Goal: Information Seeking & Learning: Learn about a topic

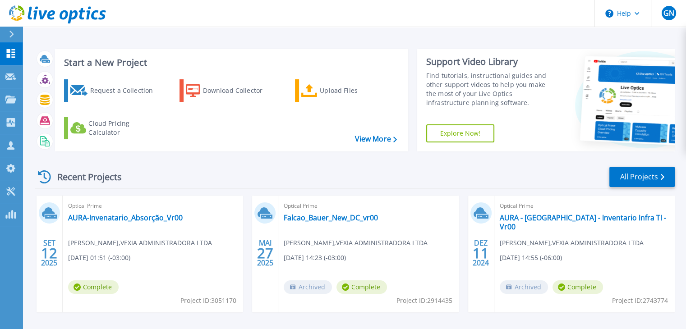
click at [14, 32] on icon at bounding box center [11, 34] width 5 height 7
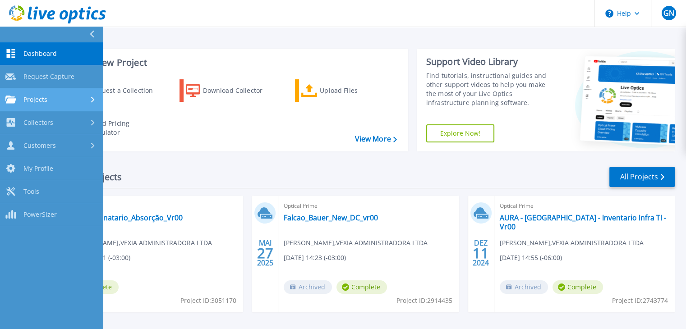
click at [45, 102] on span "Projects" at bounding box center [35, 100] width 24 height 8
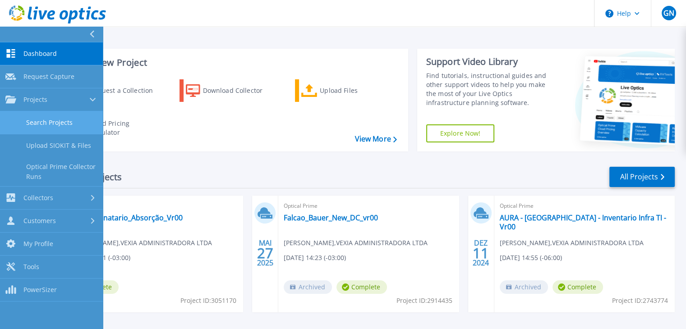
click at [51, 124] on link "Search Projects" at bounding box center [51, 122] width 103 height 23
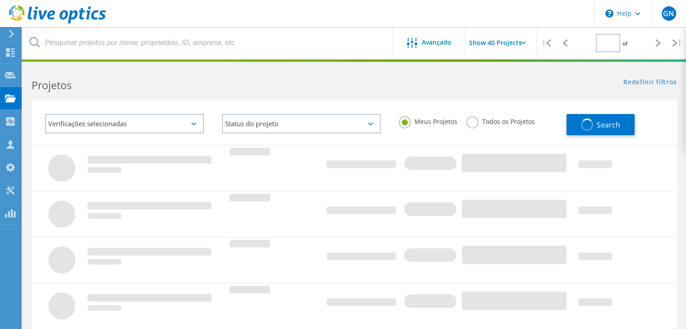
type input "1"
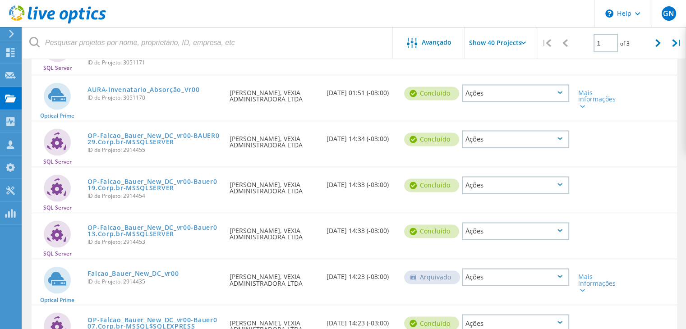
scroll to position [1443, 0]
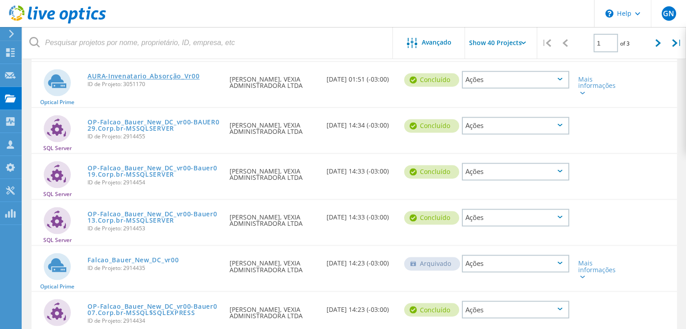
click at [184, 79] on link "AURA-Invenatario_Absorção_Vr00" at bounding box center [143, 76] width 112 height 6
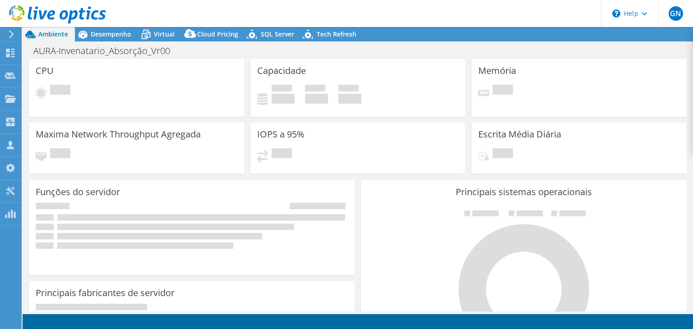
select select "SouthAmerica"
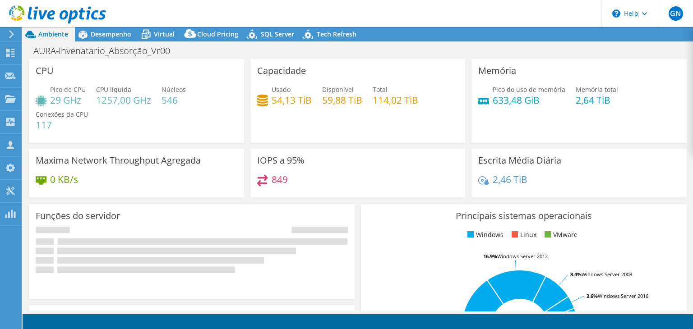
radio input "true"
radio input "false"
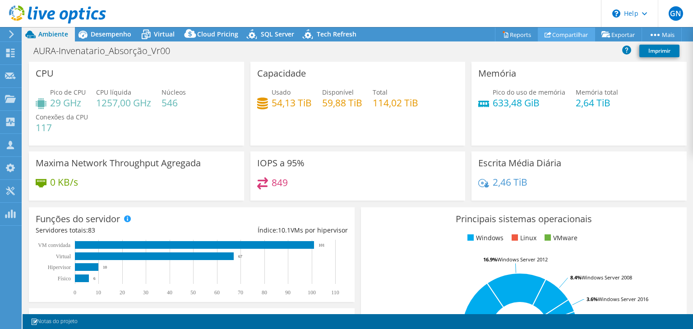
click at [569, 33] on link "Compartilhar" at bounding box center [566, 35] width 57 height 14
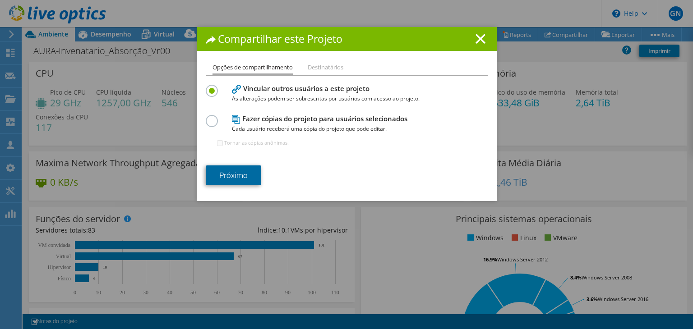
click at [233, 172] on link "Próximo" at bounding box center [233, 175] width 55 height 20
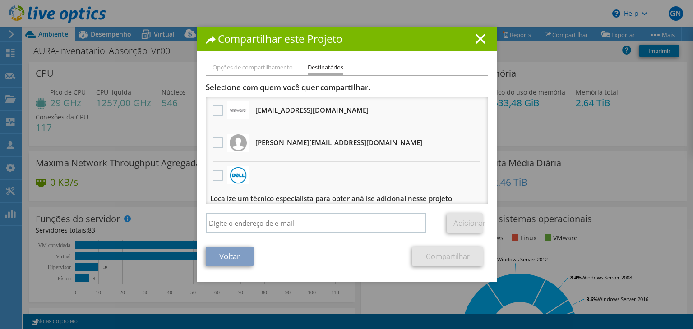
scroll to position [5, 0]
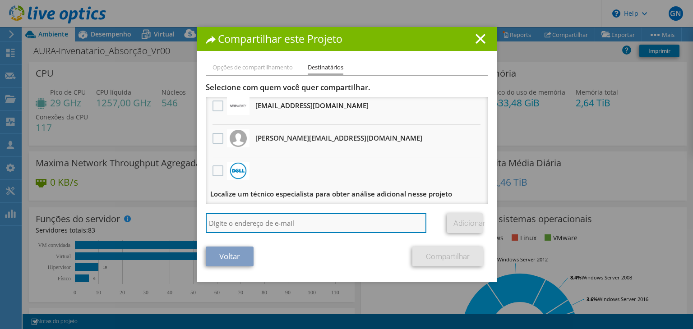
click at [247, 228] on input "search" at bounding box center [316, 223] width 221 height 20
click at [235, 224] on input "search" at bounding box center [316, 223] width 221 height 20
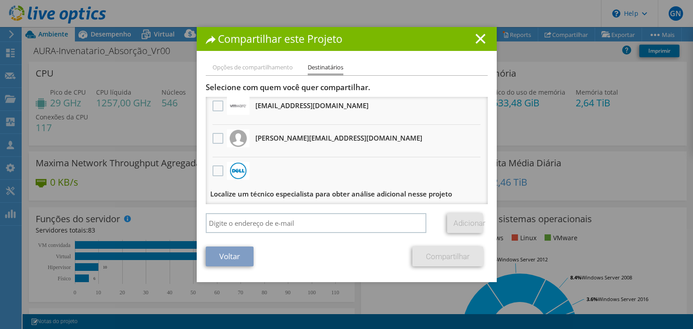
click at [473, 44] on h1 "Compartilhar este Projeto" at bounding box center [347, 39] width 282 height 10
click at [477, 42] on icon at bounding box center [480, 39] width 10 height 10
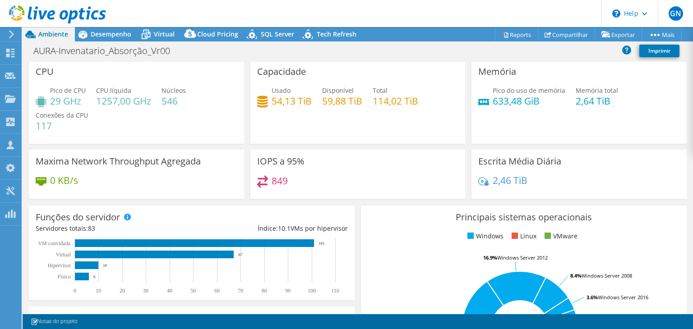
scroll to position [0, 0]
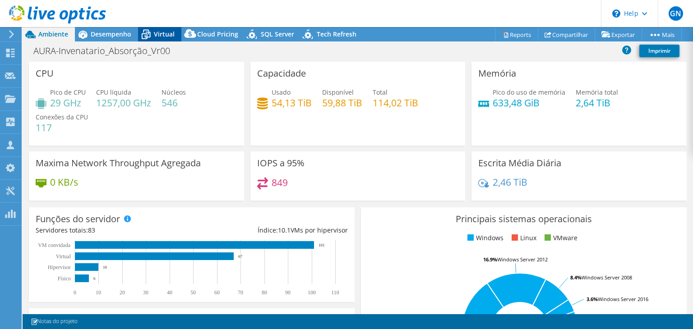
click at [157, 37] on span "Virtual" at bounding box center [164, 34] width 21 height 9
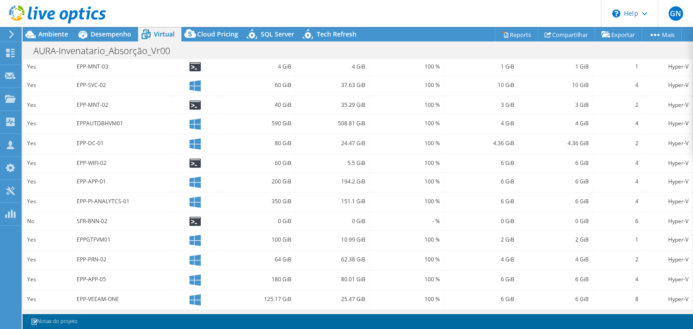
scroll to position [267, 0]
drag, startPoint x: 70, startPoint y: 220, endPoint x: 110, endPoint y: 222, distance: 39.7
click at [110, 222] on div "No SFR-BNN-02 0 GiB 0 GiB - % 0 GiB 0 GiB 6 Hyper-V" at bounding box center [357, 221] width 669 height 18
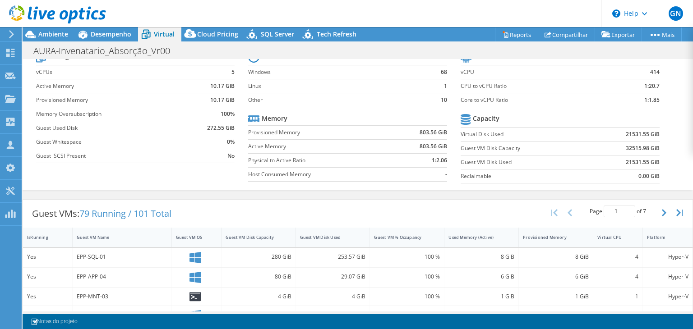
scroll to position [0, 0]
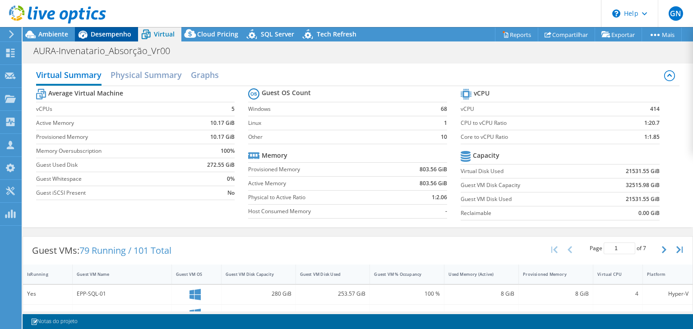
click at [118, 32] on span "Desempenho" at bounding box center [111, 34] width 41 height 9
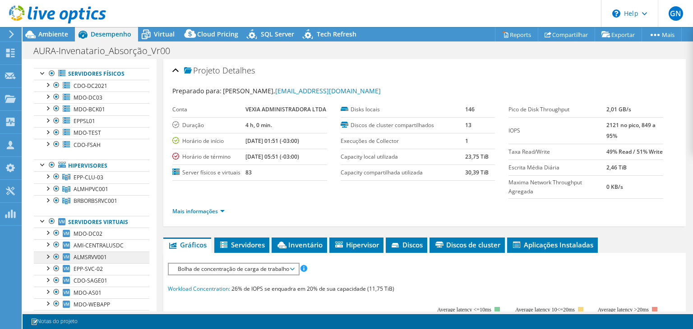
scroll to position [90, 0]
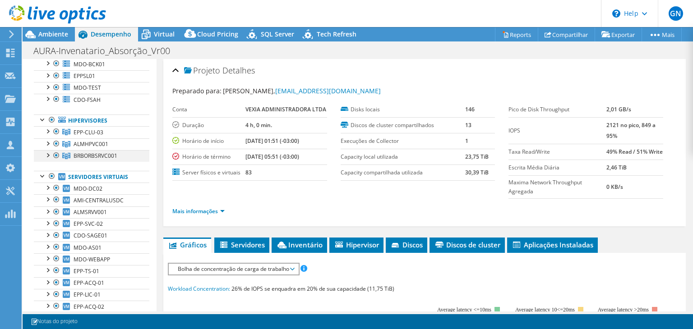
click at [49, 153] on div at bounding box center [47, 154] width 9 height 9
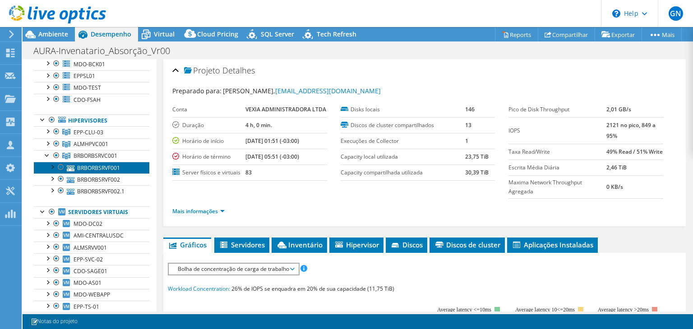
click at [95, 164] on link "BRBORBSRVF001" at bounding box center [91, 168] width 115 height 12
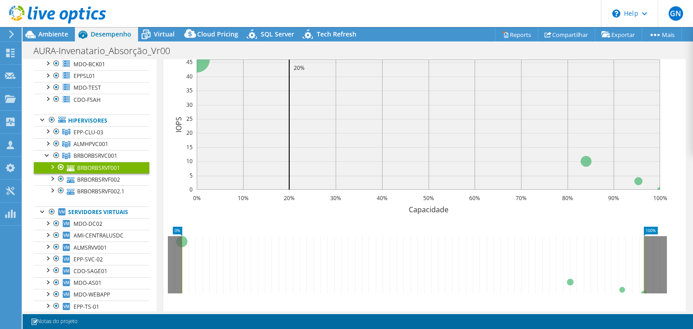
scroll to position [301, 0]
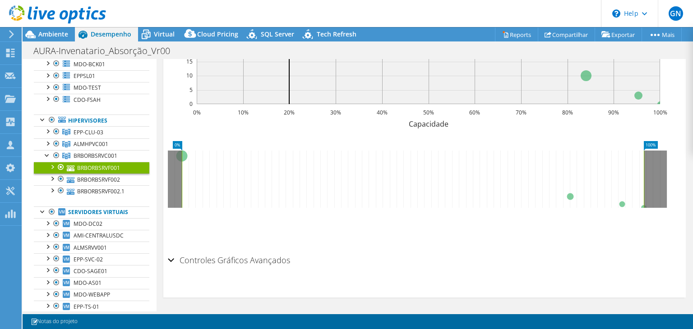
click at [214, 263] on h2 "Controles Gráficos Avançados" at bounding box center [229, 260] width 122 height 18
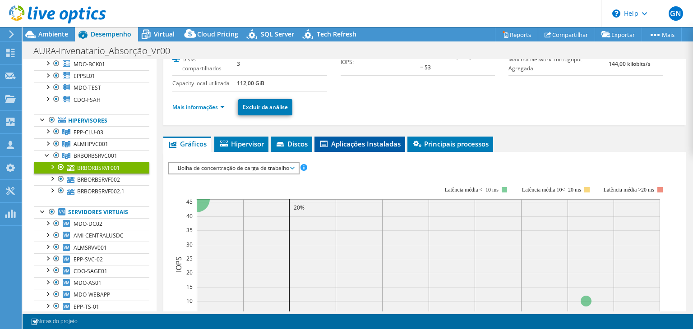
scroll to position [0, 0]
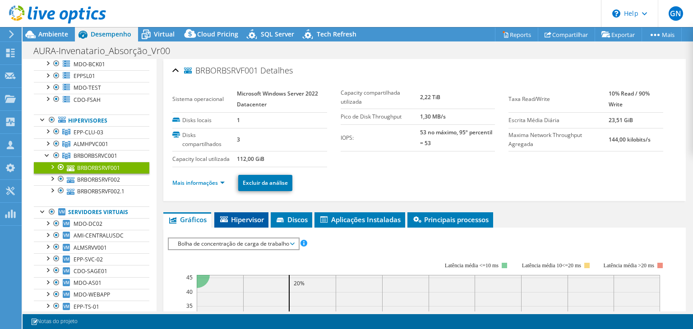
click at [251, 219] on span "Hipervisor" at bounding box center [241, 219] width 45 height 9
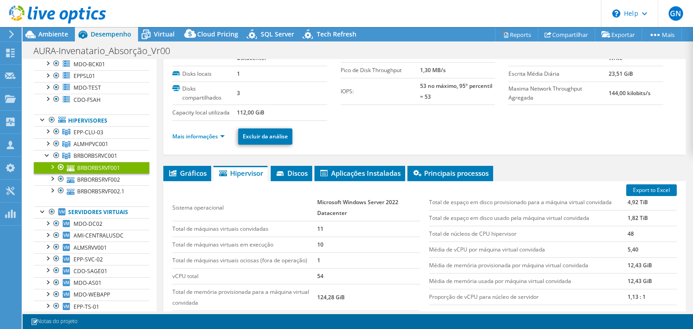
scroll to position [6, 0]
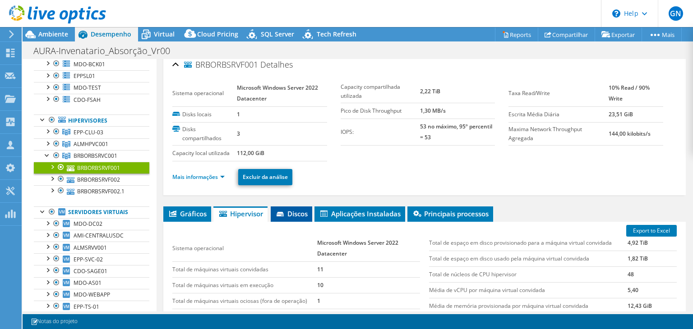
click at [289, 212] on span "Discos" at bounding box center [291, 213] width 32 height 9
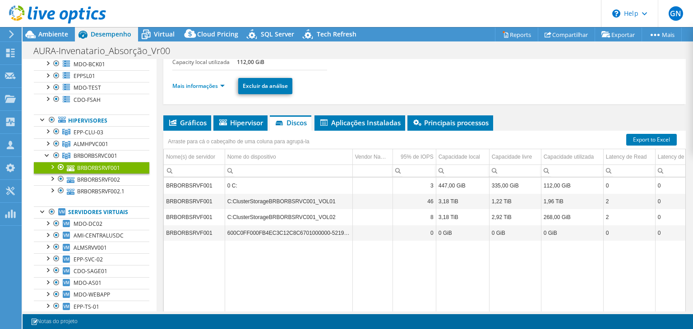
scroll to position [141, 0]
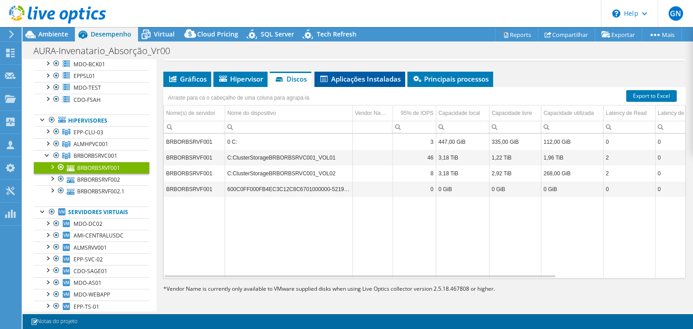
click at [363, 77] on span "Aplicações Instaladas" at bounding box center [360, 78] width 82 height 9
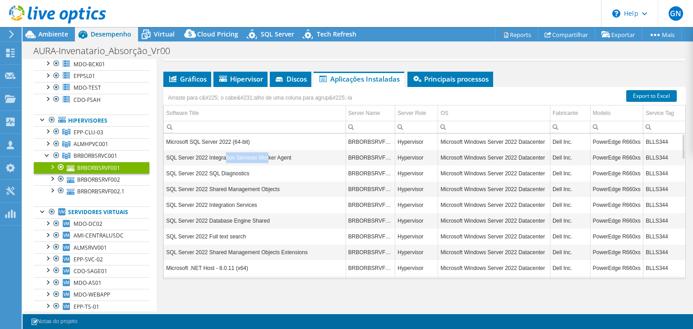
drag, startPoint x: 222, startPoint y: 156, endPoint x: 265, endPoint y: 161, distance: 43.5
click at [265, 161] on td "SQL Server 2022 Integration Services Worker Agent" at bounding box center [255, 158] width 182 height 16
click at [211, 189] on td "SQL Server 2022 Shared Management Objects" at bounding box center [255, 189] width 182 height 16
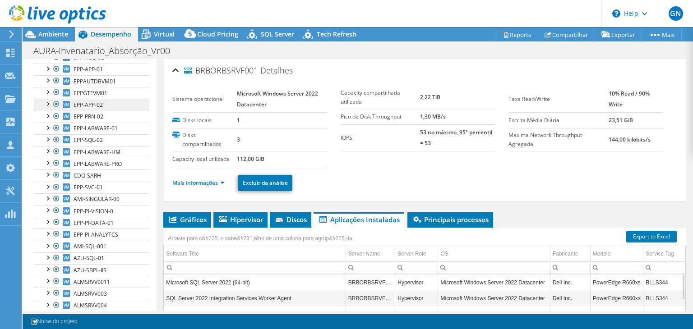
scroll to position [451, 0]
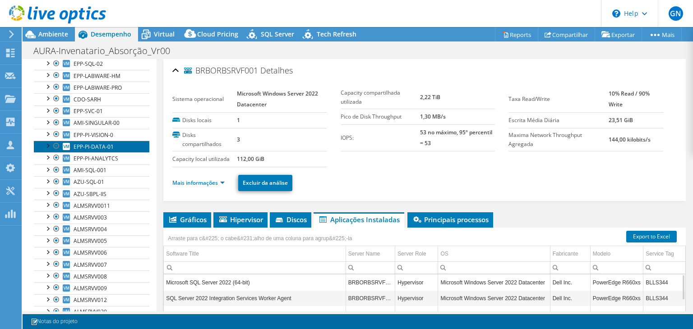
click at [92, 145] on span "EPP-PI-DATA-01" at bounding box center [94, 147] width 40 height 8
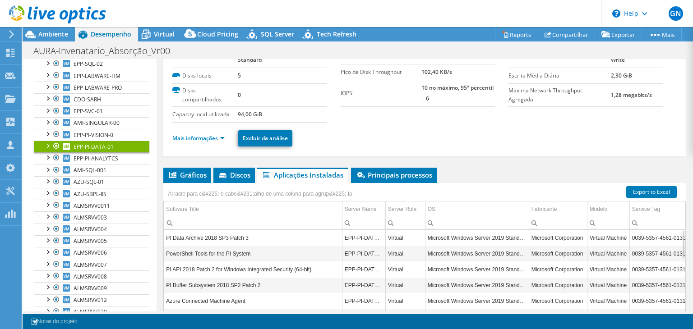
scroll to position [0, 0]
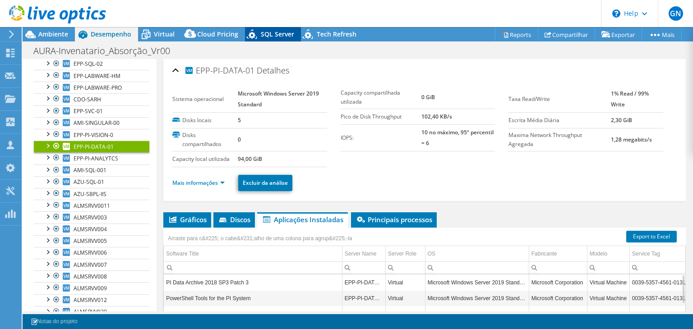
click at [272, 35] on span "SQL Server" at bounding box center [277, 34] width 33 height 9
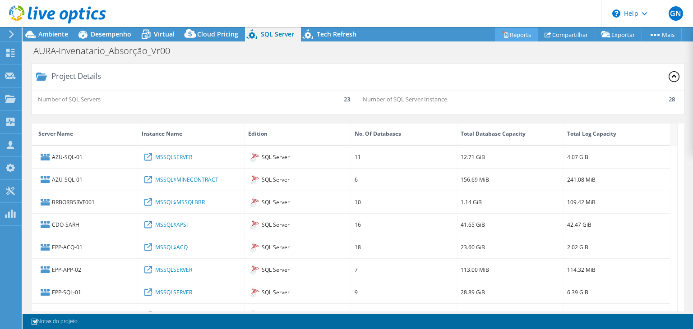
click at [516, 35] on link "Reports" at bounding box center [516, 35] width 43 height 14
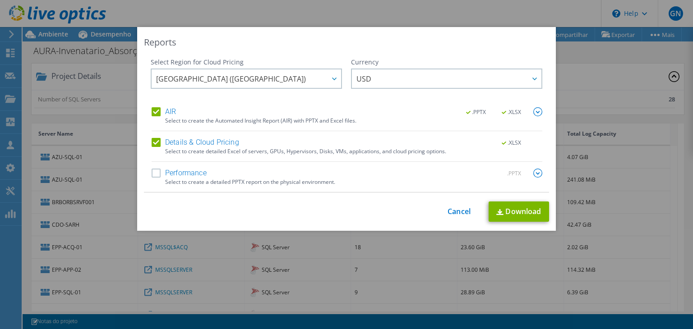
click at [153, 174] on label "Performance" at bounding box center [179, 173] width 55 height 9
click at [0, 0] on input "Performance" at bounding box center [0, 0] width 0 height 0
click at [260, 83] on span "South America (Sao Paulo)" at bounding box center [248, 78] width 185 height 18
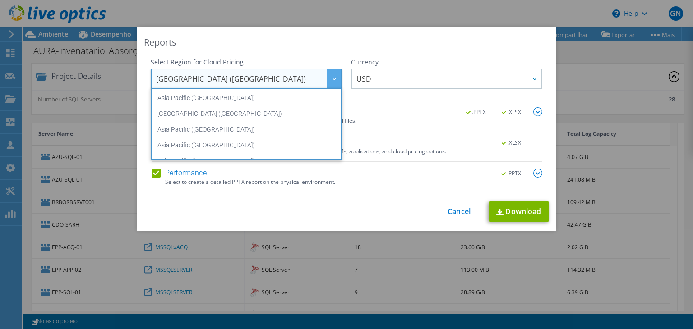
click at [363, 53] on div "Reports Select Region for Cloud Pricing Asia Pacific (Hong Kong) Asia Pacific (…" at bounding box center [346, 129] width 418 height 204
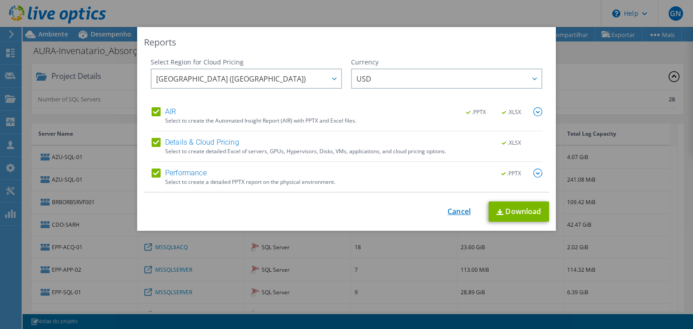
click at [449, 210] on link "Cancel" at bounding box center [458, 211] width 23 height 9
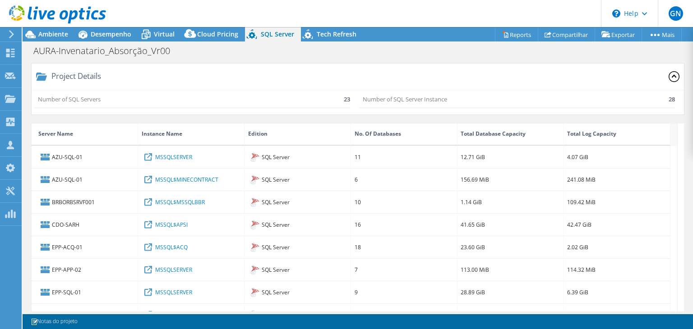
click at [13, 36] on icon at bounding box center [11, 34] width 7 height 8
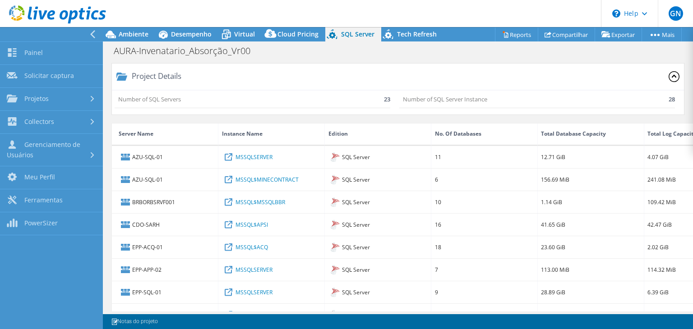
scroll to position [483, 0]
click at [33, 57] on link "Painel" at bounding box center [51, 53] width 103 height 23
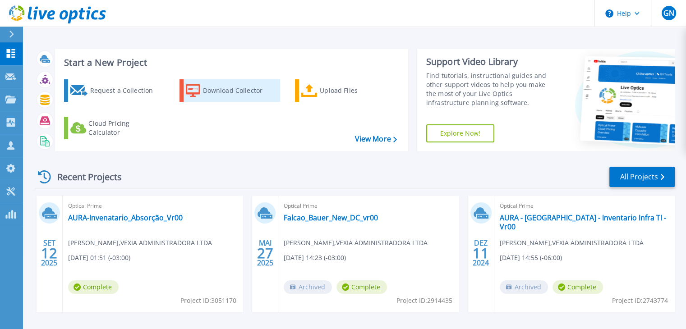
click at [226, 95] on div "Download Collector" at bounding box center [239, 91] width 72 height 18
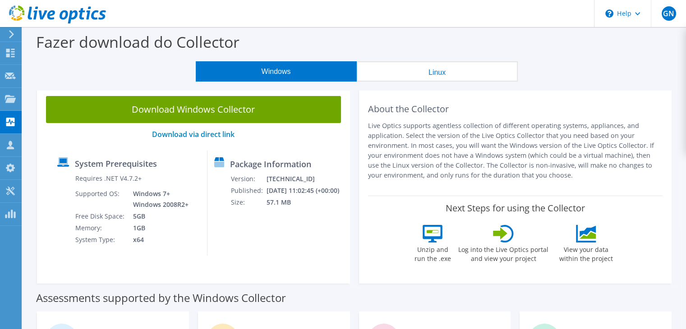
click at [440, 75] on button "Linux" at bounding box center [437, 71] width 161 height 20
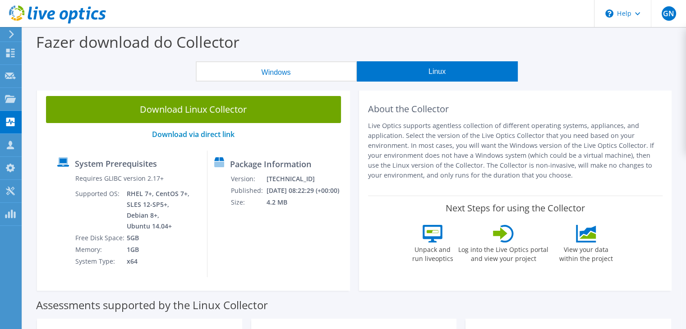
click at [316, 71] on button "Windows" at bounding box center [276, 71] width 161 height 20
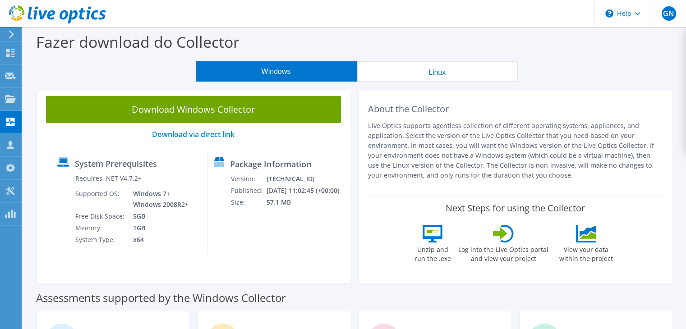
click at [7, 34] on div at bounding box center [10, 34] width 10 height 8
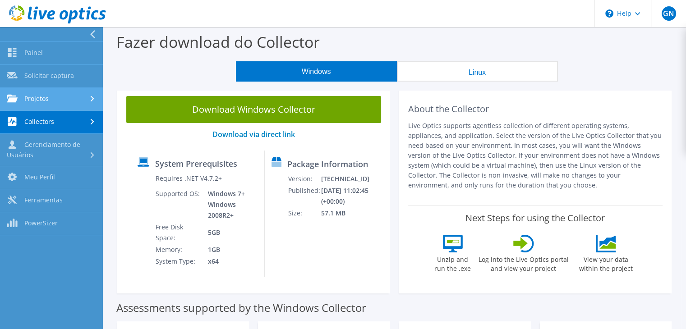
click at [46, 97] on link "Projetos" at bounding box center [51, 99] width 103 height 23
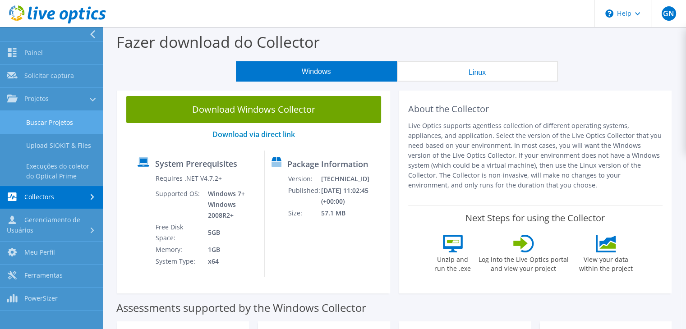
click at [53, 127] on link "Buscar Projetos" at bounding box center [51, 122] width 103 height 23
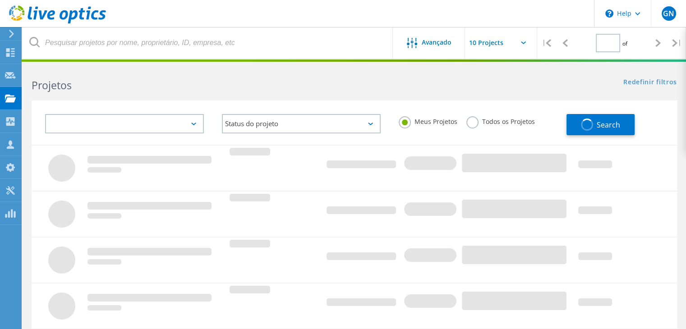
type input "1"
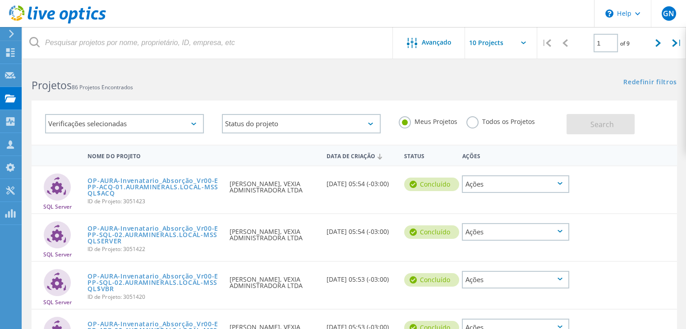
click at [528, 41] on input "text" at bounding box center [510, 43] width 90 height 32
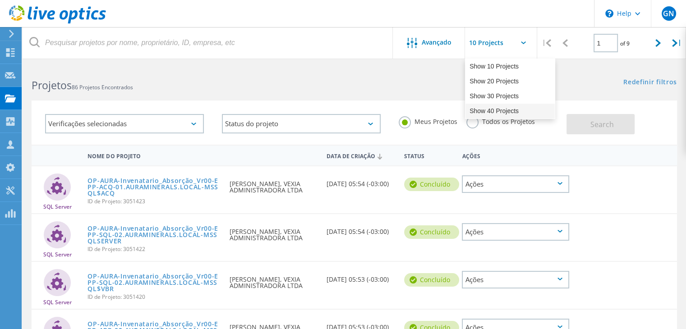
click at [500, 111] on div "Show 40 Projects" at bounding box center [509, 111] width 89 height 15
type input "Show 40 Projects"
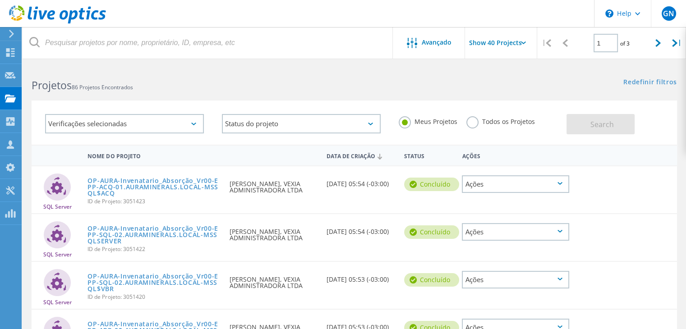
click at [34, 15] on use at bounding box center [57, 14] width 97 height 18
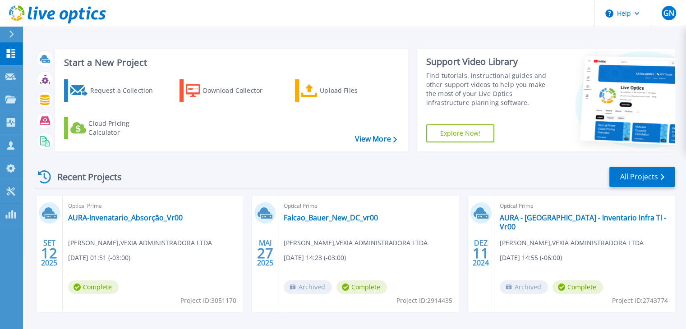
click at [402, 43] on div "Start a New Project Request a Collection Download Collector Upload Files Cloud …" at bounding box center [355, 99] width 640 height 117
click at [435, 168] on div "Recent Projects All Projects" at bounding box center [355, 177] width 640 height 23
click at [373, 178] on div "Recent Projects All Projects" at bounding box center [355, 177] width 640 height 23
click at [510, 172] on div "Recent Projects All Projects" at bounding box center [355, 177] width 640 height 23
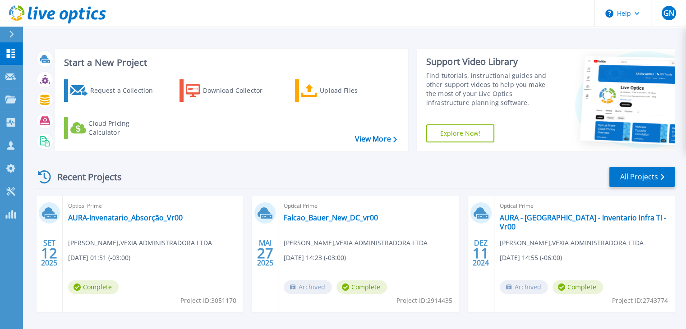
click at [462, 172] on div "Recent Projects All Projects" at bounding box center [355, 177] width 640 height 23
click at [408, 167] on div "Recent Projects All Projects" at bounding box center [355, 177] width 640 height 23
click at [353, 168] on div "Recent Projects All Projects" at bounding box center [355, 177] width 640 height 23
click at [575, 219] on link "AURA - [GEOGRAPHIC_DATA] - Inventario Infra TI - Vr00" at bounding box center [585, 222] width 170 height 18
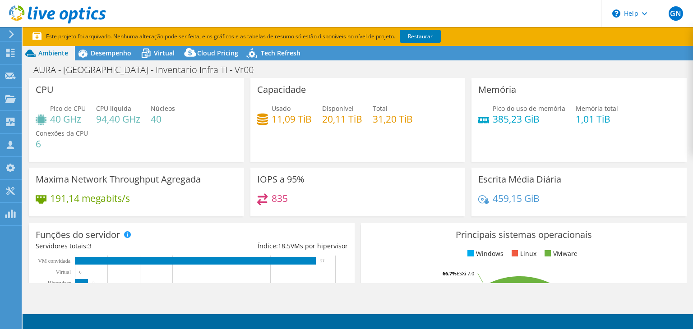
select select "SouthAmerica"
select select "USD"
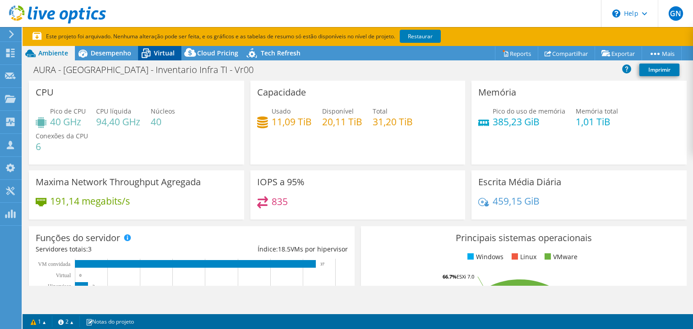
click at [165, 54] on span "Virtual" at bounding box center [164, 53] width 21 height 9
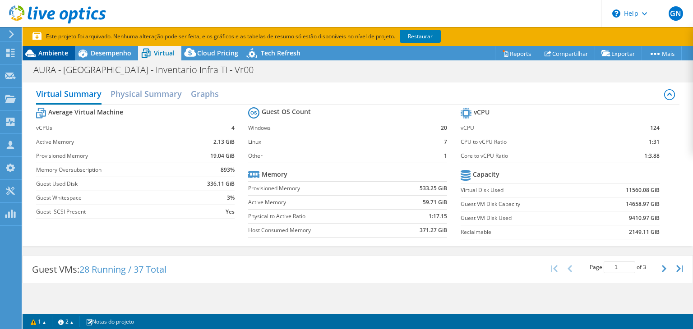
click at [60, 55] on span "Ambiente" at bounding box center [53, 53] width 30 height 9
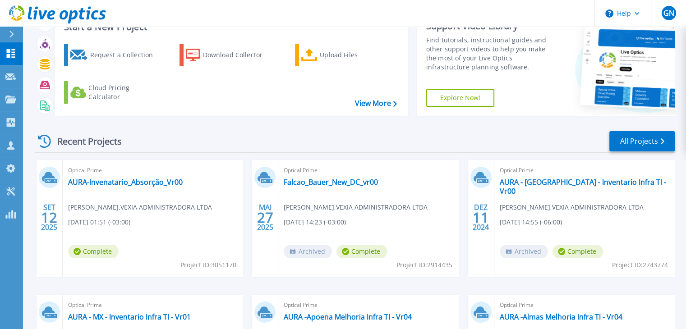
scroll to position [135, 0]
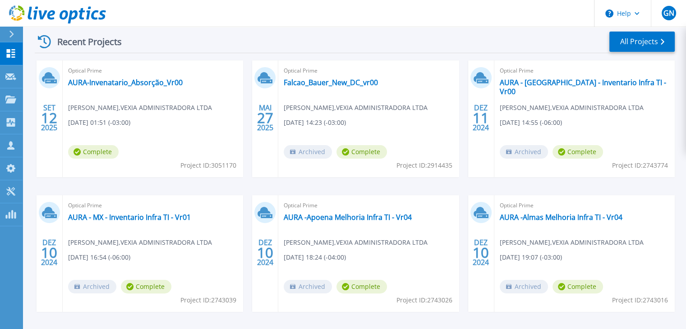
click at [611, 188] on div "SET 12 2025 Optical Prime AURA-Invenatario_Absorção_Vr00 [PERSON_NAME] , VEXIA …" at bounding box center [351, 195] width 647 height 270
click at [333, 173] on div "Optical Prime Falcao_Bauer_New_DC_vr00 [PERSON_NAME] , VEXIA ADMINISTRADORA LTD…" at bounding box center [368, 118] width 180 height 117
click at [572, 186] on div "SET 12 2025 Optical Prime AURA-Invenatario_Absorção_Vr00 [PERSON_NAME] , VEXIA …" at bounding box center [351, 195] width 647 height 270
click at [592, 187] on div "SET 12 2025 Optical Prime AURA-Invenatario_Absorção_Vr00 [PERSON_NAME] , VEXIA …" at bounding box center [351, 195] width 647 height 270
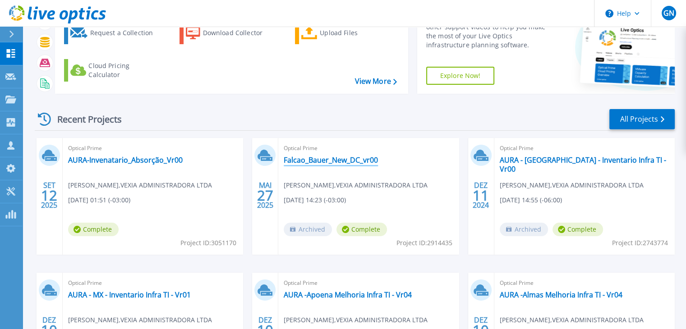
scroll to position [0, 0]
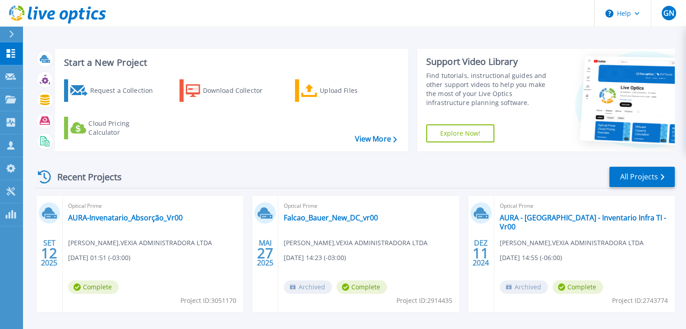
click at [449, 42] on div "Start a New Project Request a Collection Download Collector Upload Files Cloud …" at bounding box center [355, 99] width 640 height 117
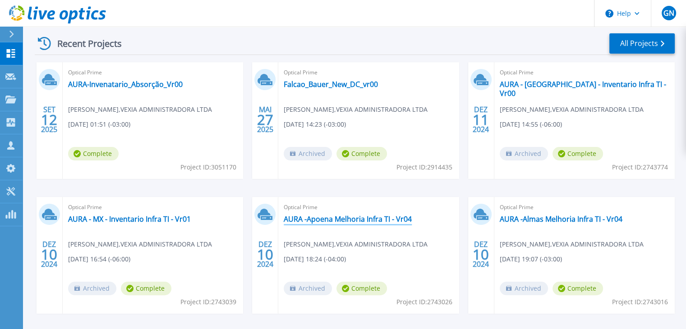
scroll to position [170, 0]
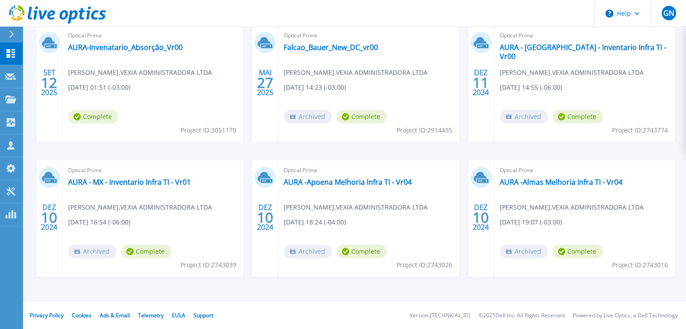
click at [454, 153] on div "SET 12 2025 Optical Prime AURA-Invenatario_Absorção_Vr00 [PERSON_NAME] , VEXIA …" at bounding box center [351, 160] width 647 height 270
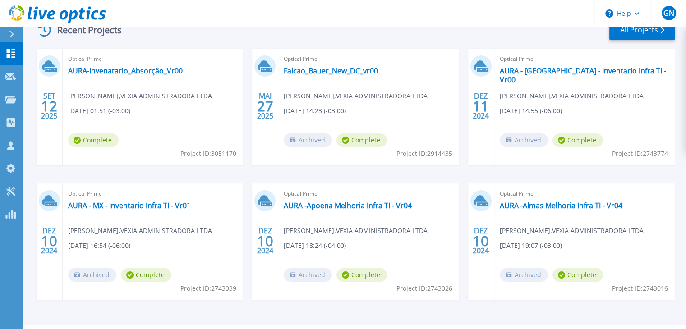
scroll to position [125, 0]
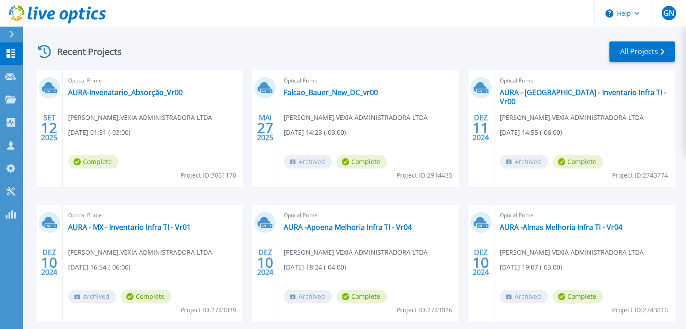
click at [373, 53] on div "Recent Projects All Projects" at bounding box center [355, 52] width 640 height 23
click at [342, 50] on div "Recent Projects All Projects" at bounding box center [355, 52] width 640 height 23
click at [412, 44] on div "Recent Projects All Projects" at bounding box center [355, 52] width 640 height 23
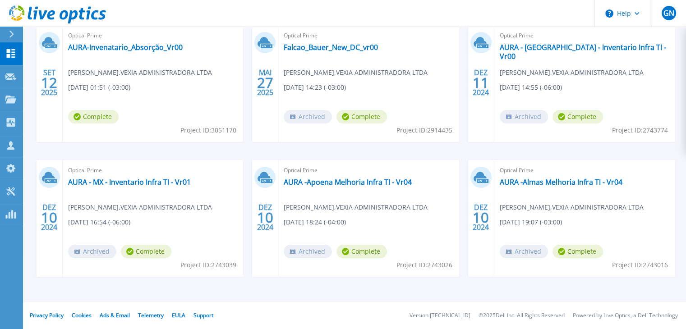
scroll to position [0, 0]
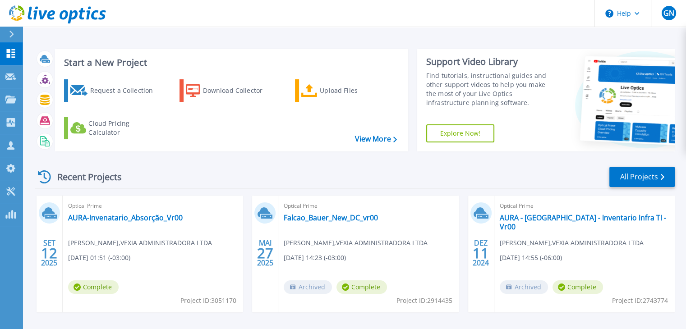
click at [293, 40] on div "Start a New Project Request a Collection Download Collector Upload Files Cloud …" at bounding box center [354, 236] width 663 height 473
click at [238, 178] on div "Recent Projects All Projects" at bounding box center [355, 177] width 640 height 23
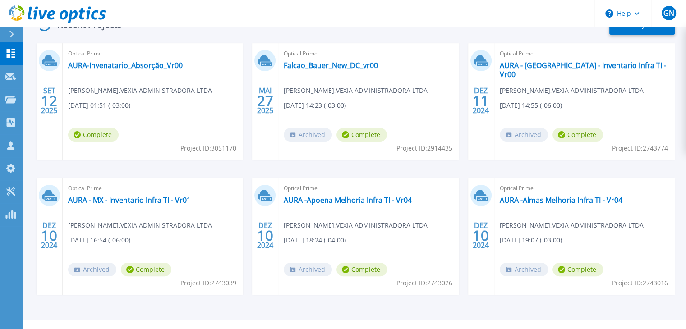
scroll to position [150, 0]
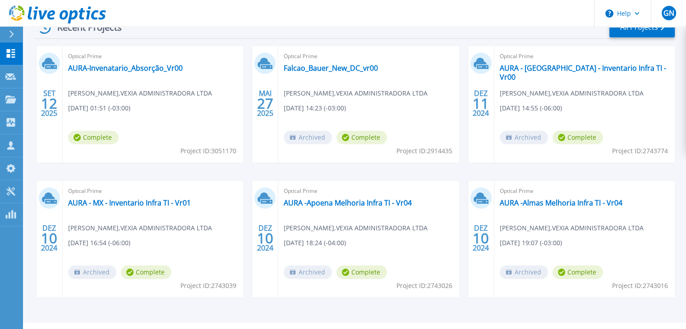
click at [492, 172] on div "SET 12 2025 Optical Prime AURA-Invenatario_Absorção_Vr00 [PERSON_NAME] , VEXIA …" at bounding box center [351, 181] width 647 height 270
